Goal: Navigation & Orientation: Find specific page/section

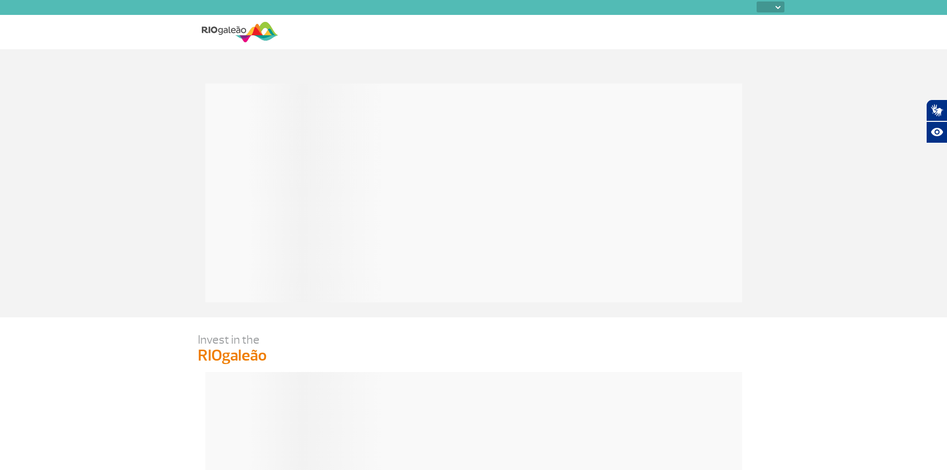
click at [778, 4] on select "PT ENG ESP" at bounding box center [771, 6] width 28 height 11
select select "pt-BR"
click at [757, 1] on select "PT ENG ESP" at bounding box center [771, 6] width 28 height 11
